Goal: Task Accomplishment & Management: Manage account settings

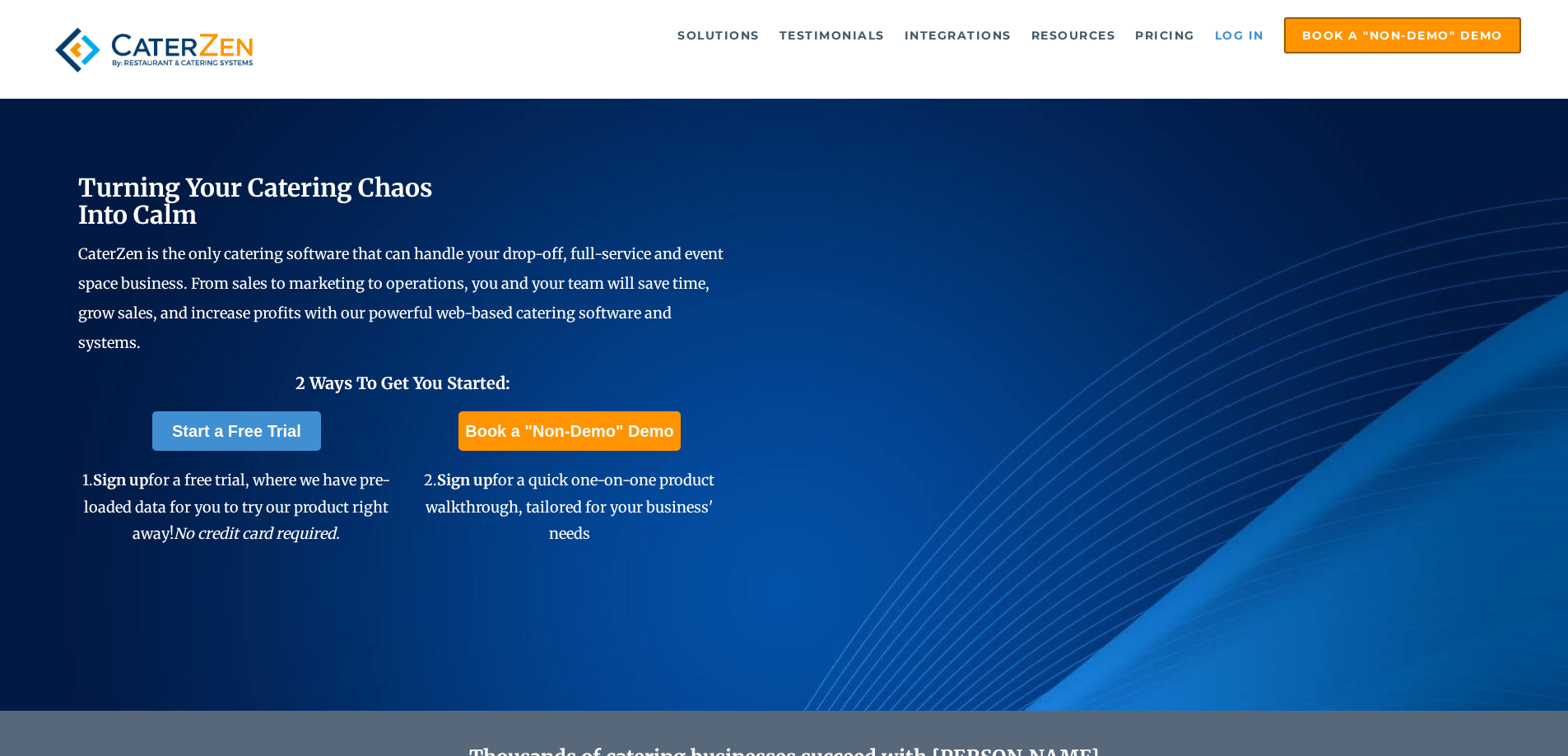
click at [1225, 26] on link "Log in" at bounding box center [1239, 36] width 66 height 33
click at [1226, 30] on link "Log in" at bounding box center [1239, 36] width 66 height 33
